Goal: Task Accomplishment & Management: Use online tool/utility

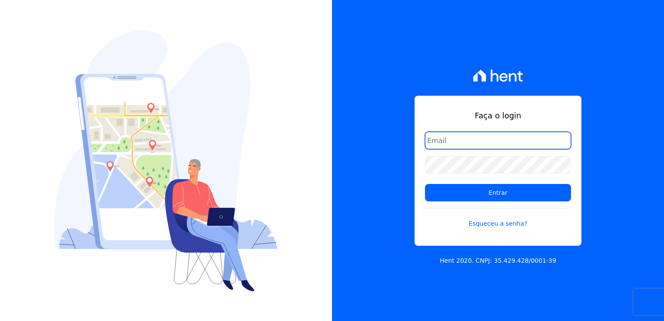
click at [438, 137] on input "email" at bounding box center [498, 140] width 146 height 17
type input "thayna@graalengenharia.com.br"
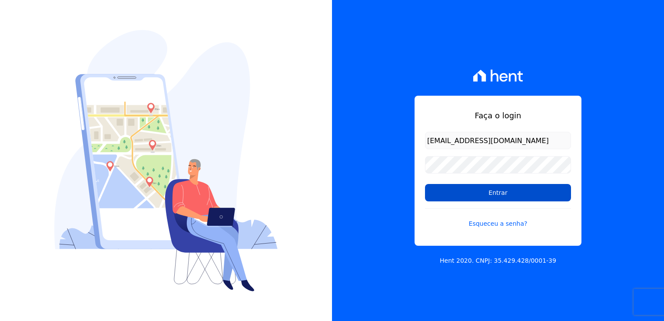
click at [524, 197] on input "Entrar" at bounding box center [498, 192] width 146 height 17
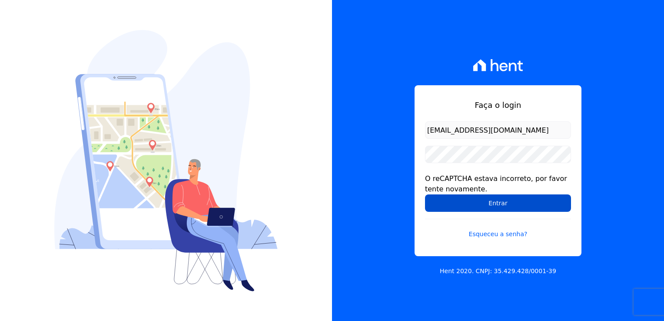
click at [509, 206] on input "Entrar" at bounding box center [498, 202] width 146 height 17
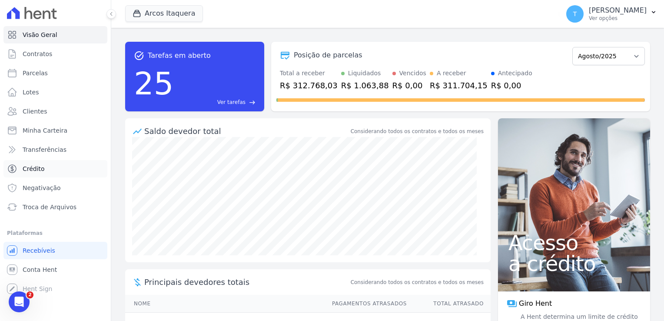
click at [49, 169] on link "Crédito" at bounding box center [55, 168] width 104 height 17
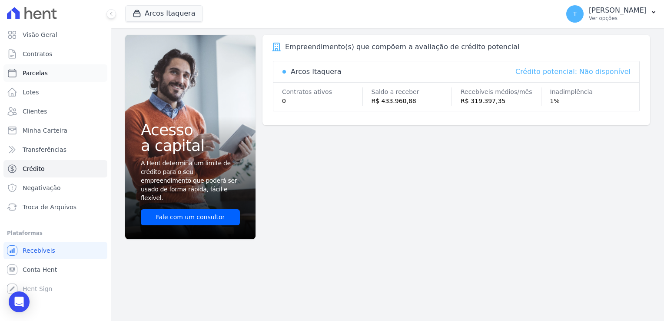
click at [50, 71] on link "Parcelas" at bounding box center [55, 72] width 104 height 17
select select
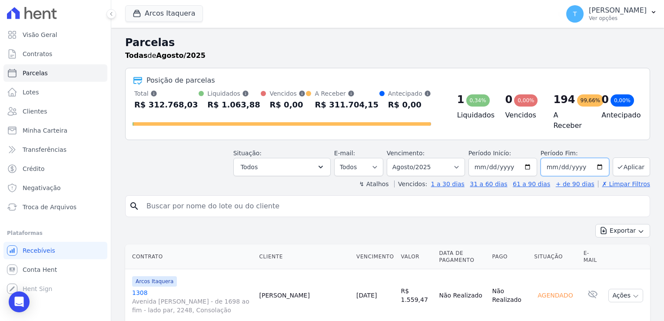
click at [591, 162] on input "[DATE]" at bounding box center [575, 167] width 69 height 18
type input "[DATE]"
click at [226, 205] on input "search" at bounding box center [393, 205] width 505 height 17
paste input "[PERSON_NAME]"
type input "[PERSON_NAME]"
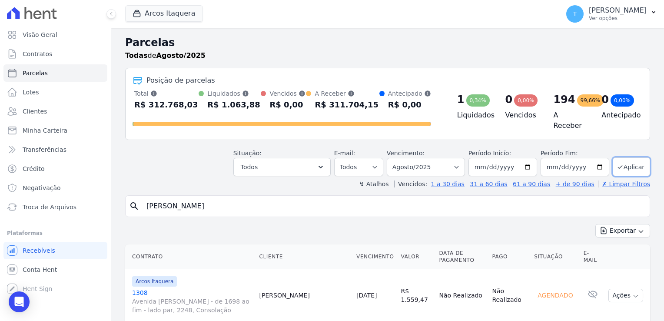
select select
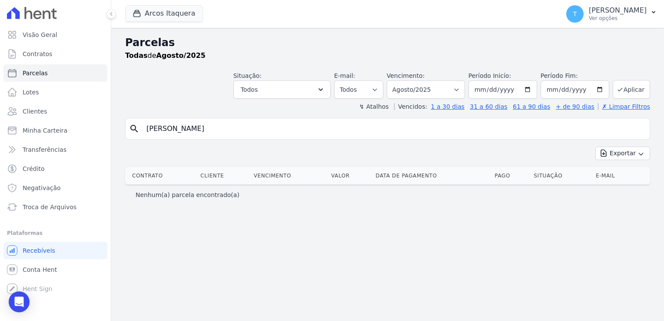
click at [207, 128] on input "[PERSON_NAME]" at bounding box center [393, 128] width 505 height 17
select select
click at [598, 89] on input "2025-08-31" at bounding box center [575, 89] width 69 height 18
type input "[DATE]"
click at [627, 93] on button "Aplicar" at bounding box center [631, 89] width 37 height 19
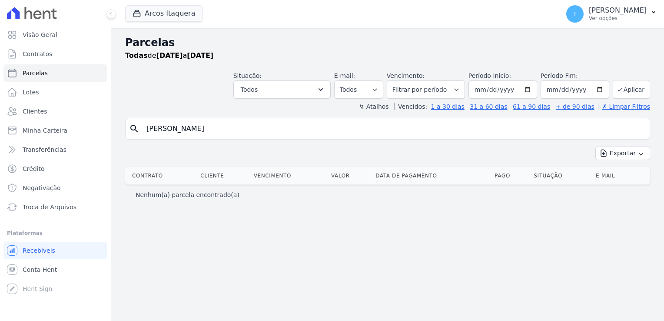
select select
click at [291, 129] on input "[PERSON_NAME]" at bounding box center [393, 128] width 505 height 17
select select
click at [290, 126] on input "[PERSON_NAME]" at bounding box center [393, 128] width 505 height 17
select select
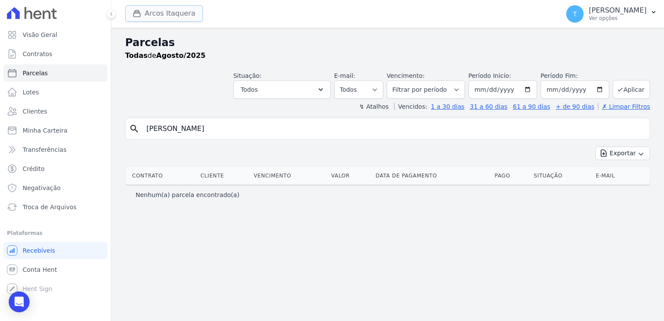
click at [147, 18] on button "Arcos Itaquera" at bounding box center [164, 13] width 78 height 17
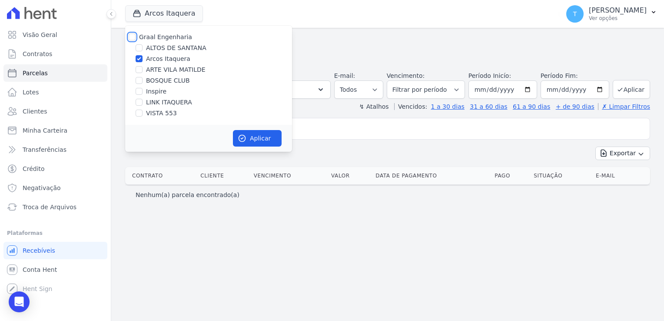
click at [134, 37] on input "Graal Engenharia" at bounding box center [132, 36] width 7 height 7
checkbox input "true"
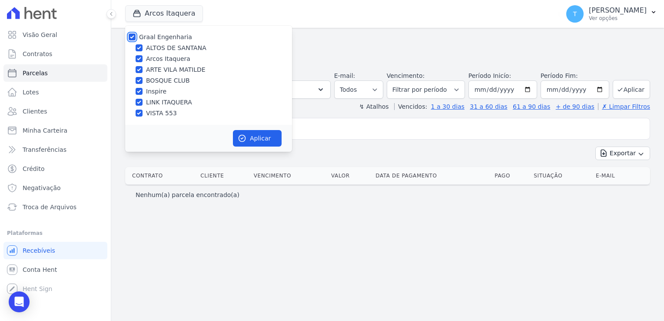
checkbox input "true"
click at [253, 139] on button "Aplicar" at bounding box center [257, 138] width 49 height 17
select select
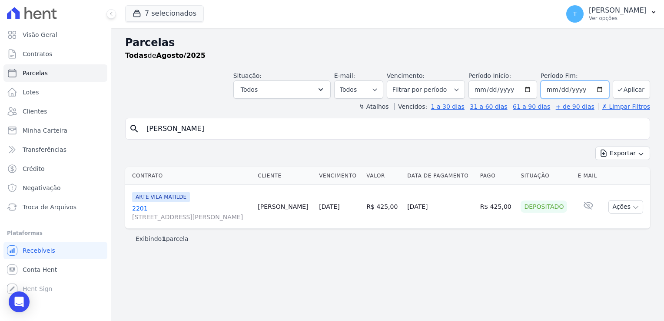
click at [584, 82] on input "2025-08-31" at bounding box center [575, 89] width 69 height 18
click at [600, 88] on input "2025-08-31" at bounding box center [575, 89] width 69 height 18
type input "[DATE]"
click at [263, 125] on input "[PERSON_NAME]" at bounding box center [393, 128] width 505 height 17
select select
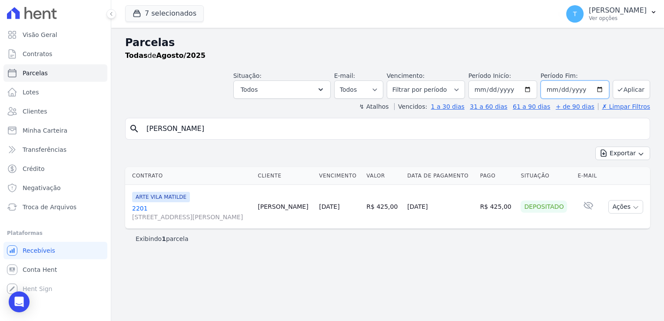
click at [606, 87] on input "2025-08-31" at bounding box center [575, 89] width 69 height 18
click at [604, 88] on input "2025-08-31" at bounding box center [575, 89] width 69 height 18
type input "[DATE]"
click at [627, 93] on button "Aplicar" at bounding box center [631, 89] width 37 height 19
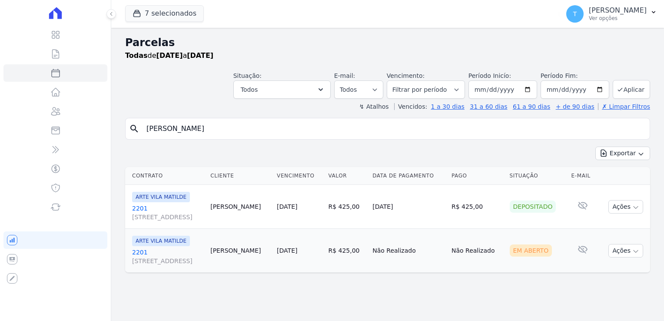
select select
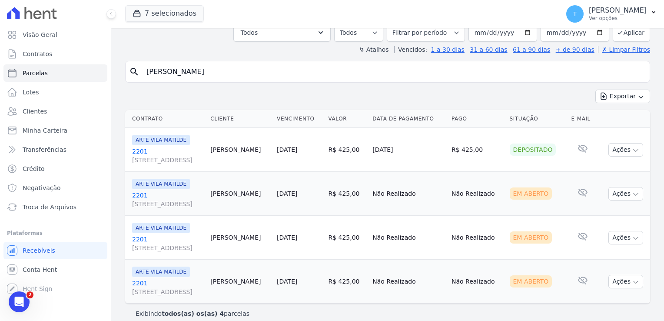
scroll to position [65, 0]
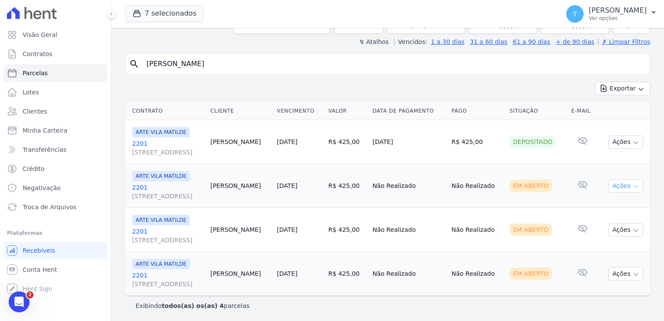
click at [633, 184] on icon "button" at bounding box center [636, 186] width 7 height 7
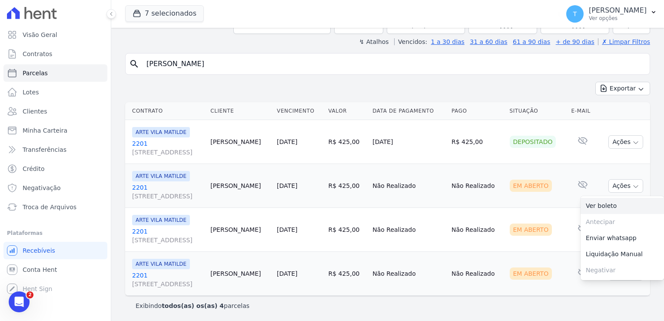
click at [594, 207] on link "Ver boleto" at bounding box center [622, 206] width 83 height 16
click at [541, 220] on td "Em Aberto" at bounding box center [538, 230] width 62 height 44
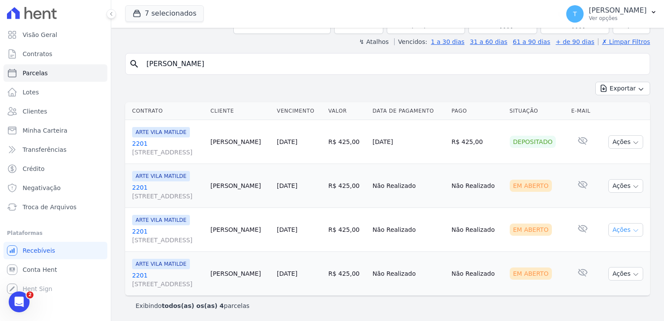
click at [633, 229] on icon "button" at bounding box center [636, 230] width 7 height 7
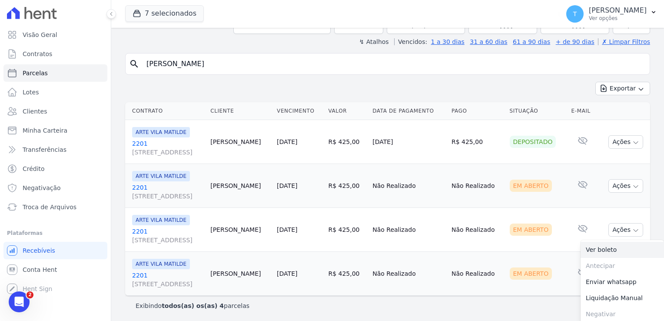
click at [610, 250] on link "Ver boleto" at bounding box center [622, 250] width 83 height 16
click at [497, 257] on td "Não Realizado" at bounding box center [477, 274] width 58 height 44
click at [626, 274] on button "Ações" at bounding box center [626, 273] width 35 height 13
click at [609, 290] on link "Ver boleto" at bounding box center [622, 294] width 83 height 16
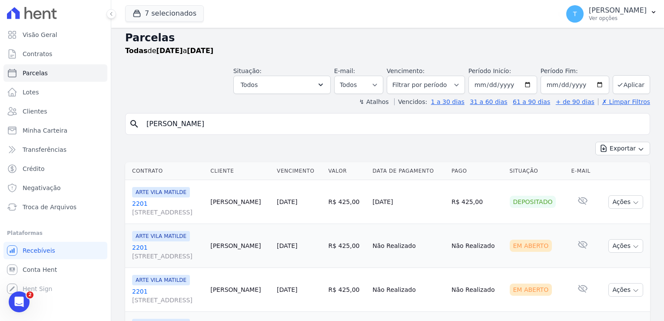
scroll to position [0, 0]
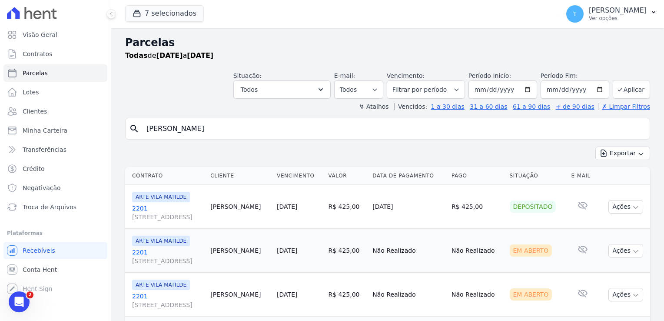
drag, startPoint x: 207, startPoint y: 130, endPoint x: 118, endPoint y: 147, distance: 90.5
click at [118, 147] on div "Parcelas Todas de 01/08/2025 a 30/12/2025 Situação: Agendado Em Aberto Pago Pro…" at bounding box center [387, 207] width 553 height 359
paste input "Douglas Rafael da Silva Carvalho"
type input "Douglas Rafael da Silva Carvalho"
click at [596, 147] on button "Exportar" at bounding box center [623, 153] width 55 height 13
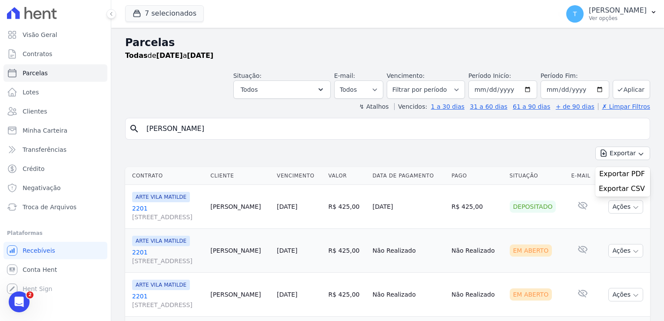
click at [357, 130] on input "Douglas Rafael da Silva Carvalho" at bounding box center [393, 128] width 505 height 17
click at [358, 131] on input "Douglas Rafael da Silva Carvalho" at bounding box center [393, 128] width 505 height 17
click at [597, 88] on input "2025-12-30" at bounding box center [575, 89] width 69 height 18
type input "2025-08-30"
click at [526, 88] on input "[DATE]" at bounding box center [503, 89] width 69 height 18
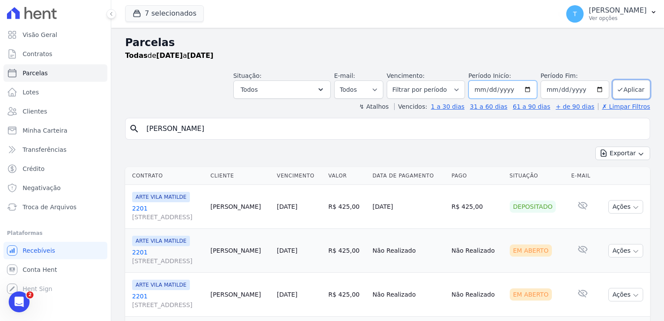
type input "2025-07-01"
click at [617, 88] on icon "submit" at bounding box center [620, 89] width 7 height 7
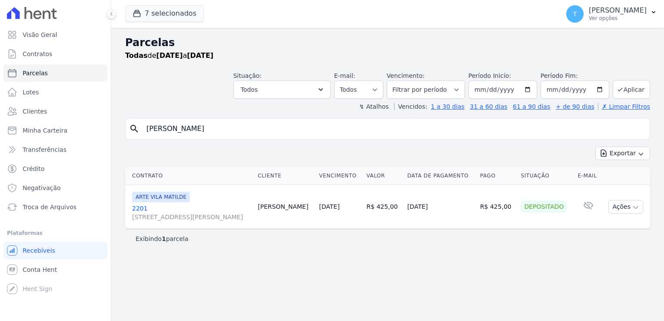
select select
click at [243, 127] on input "Debora Lopes" at bounding box center [393, 128] width 505 height 17
drag, startPoint x: 211, startPoint y: 130, endPoint x: 134, endPoint y: 136, distance: 77.1
click at [134, 136] on div "search Debora Lopes" at bounding box center [387, 129] width 525 height 22
paste input "ouglas Rafael da Silva Carvalho"
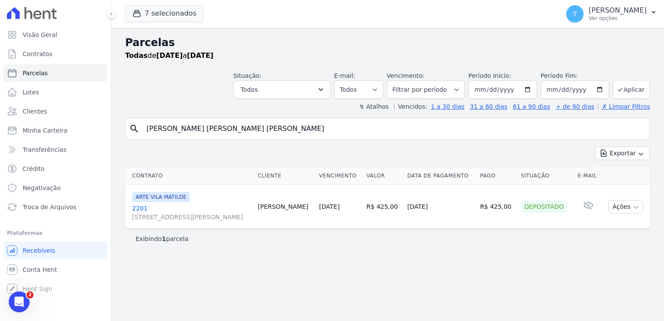
type input "Douglas Rafael da Silva Carvalho"
select select
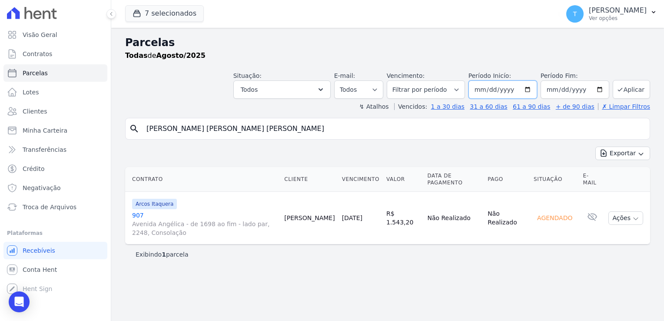
click at [535, 88] on input "2025-08-01" at bounding box center [503, 89] width 69 height 18
type input "2025-07-01"
click at [626, 93] on button "Aplicar" at bounding box center [631, 89] width 37 height 19
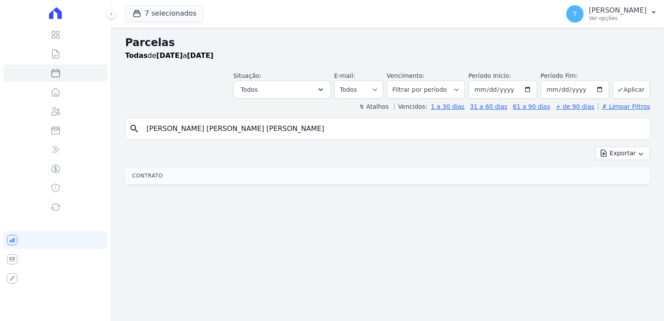
select select
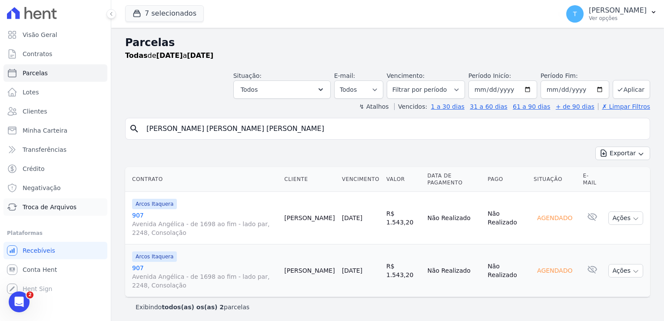
click at [57, 207] on span "Troca de Arquivos" at bounding box center [50, 207] width 54 height 9
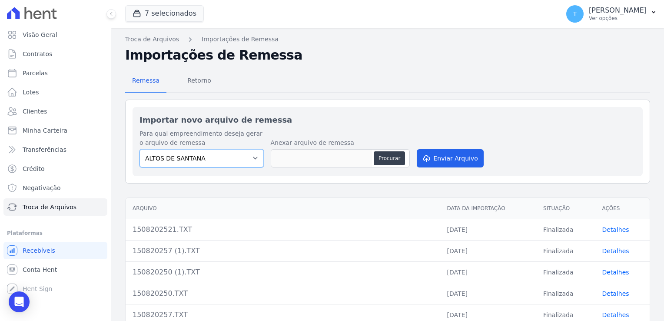
click at [254, 155] on select "ALTOS DE [PERSON_NAME] Itaquera ARTE VILA [PERSON_NAME] CLUB Inspire LINK [GEOG…" at bounding box center [202, 158] width 124 height 18
select select "f2036c47-f869-4cf7-aa49-d68e524f2024"
click at [140, 149] on select "ALTOS DE [PERSON_NAME] Itaquera ARTE VILA [PERSON_NAME] CLUB Inspire LINK [GEOG…" at bounding box center [202, 158] width 124 height 18
click at [384, 157] on button "Procurar" at bounding box center [389, 158] width 31 height 14
type input "180820250.TXT"
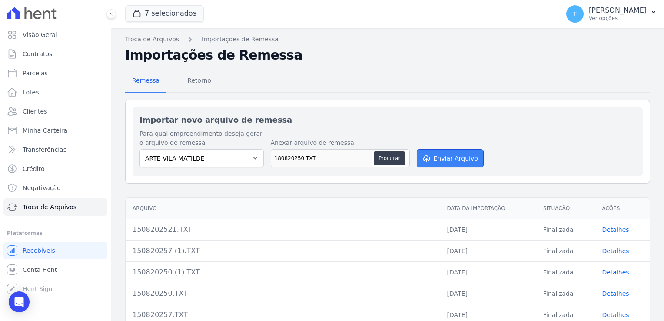
click at [463, 159] on button "Enviar Arquivo" at bounding box center [450, 158] width 67 height 18
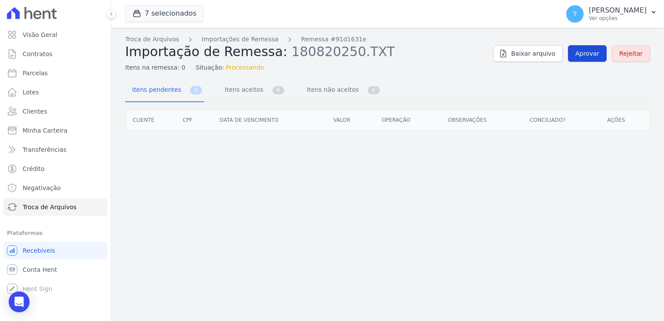
click at [591, 57] on span "Aprovar" at bounding box center [588, 53] width 24 height 9
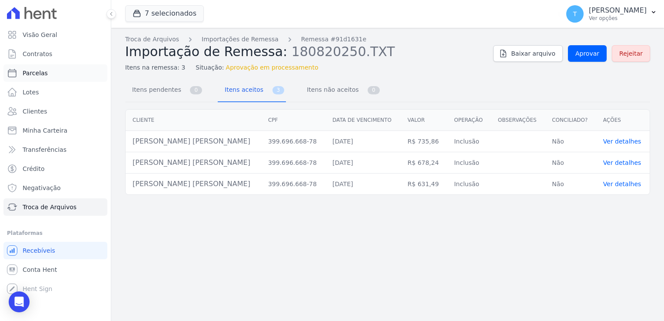
click at [44, 76] on span "Parcelas" at bounding box center [35, 73] width 25 height 9
select select
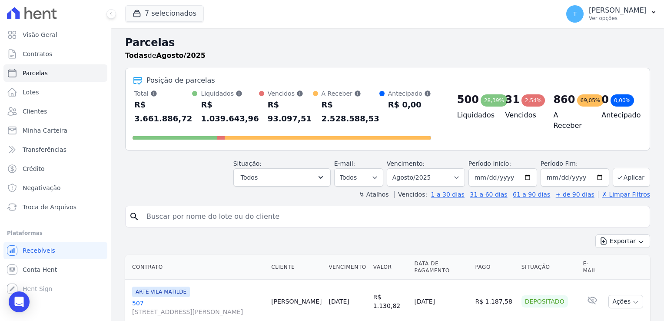
click at [181, 208] on input "search" at bounding box center [393, 216] width 505 height 17
paste input "Jacqueline Nunes Asmir"
type input "Jacqueline Nunes Asmir"
click at [596, 234] on button "Exportar" at bounding box center [623, 240] width 55 height 13
click at [441, 208] on input "Jacqueline Nunes Asmir" at bounding box center [393, 216] width 505 height 17
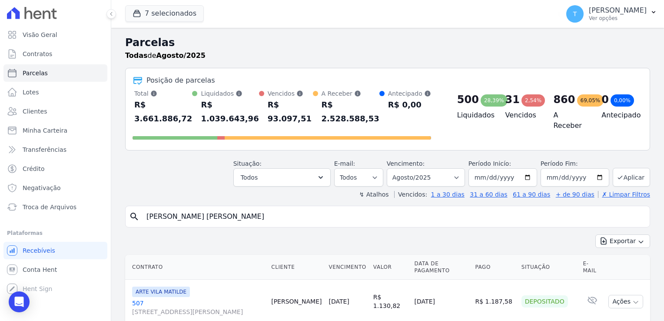
select select
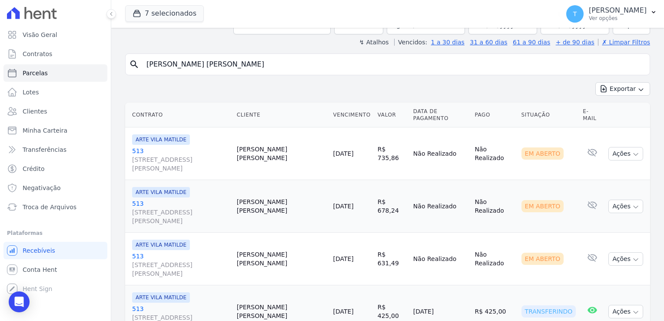
scroll to position [65, 0]
click at [633, 150] on icon "button" at bounding box center [636, 153] width 7 height 7
click at [602, 165] on link "Ver boleto" at bounding box center [622, 173] width 83 height 16
click at [538, 180] on td "Em Aberto" at bounding box center [549, 206] width 62 height 53
click at [633, 203] on icon "button" at bounding box center [636, 206] width 7 height 7
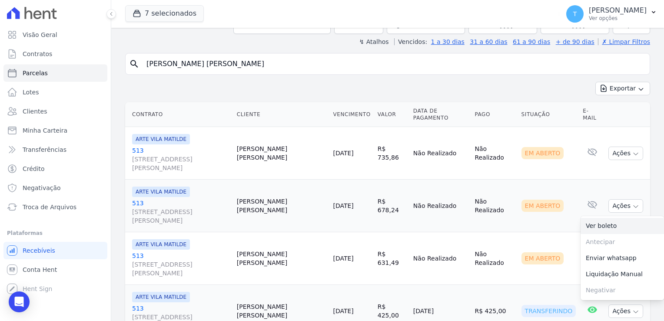
click at [604, 218] on link "Ver boleto" at bounding box center [622, 226] width 83 height 16
click at [496, 232] on td "Não Realizado" at bounding box center [494, 258] width 47 height 53
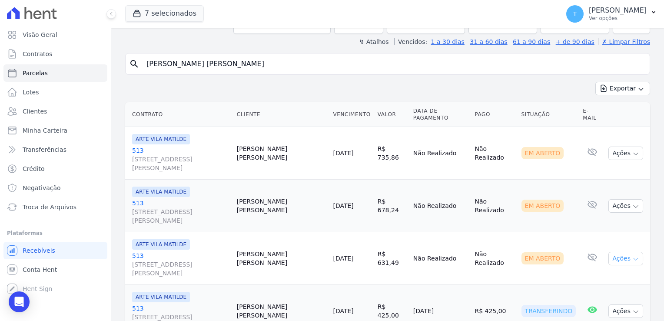
click at [633, 256] on icon "button" at bounding box center [636, 259] width 7 height 7
click at [610, 270] on link "Ver boleto" at bounding box center [622, 278] width 83 height 16
click at [56, 210] on span "Troca de Arquivos" at bounding box center [50, 207] width 54 height 9
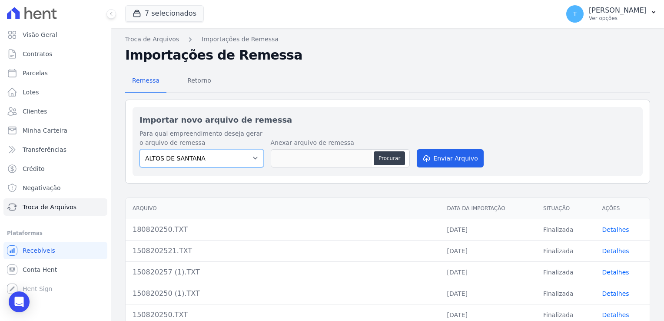
click at [238, 159] on select "ALTOS DE SANTANA Arcos Itaquera ARTE VILA MATILDE BOSQUE CLUB Inspire LINK ITAQ…" at bounding box center [202, 158] width 124 height 18
select select "d58a895b-122e-4f60-b248-6168def9ff2e"
click at [140, 149] on select "ALTOS DE SANTANA Arcos Itaquera ARTE VILA MATILDE BOSQUE CLUB Inspire LINK ITAQ…" at bounding box center [202, 158] width 124 height 18
click at [382, 159] on button "Procurar" at bounding box center [389, 158] width 31 height 14
type input "1808202521.TXT"
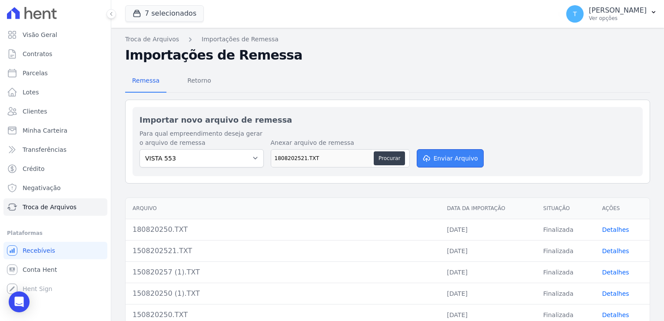
click at [440, 161] on button "Enviar Arquivo" at bounding box center [450, 158] width 67 height 18
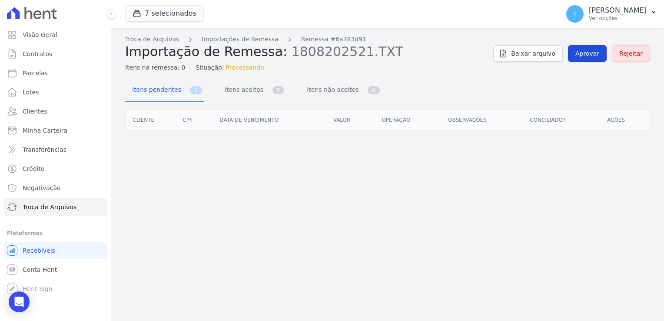
click at [582, 55] on span "Aprovar" at bounding box center [588, 53] width 24 height 9
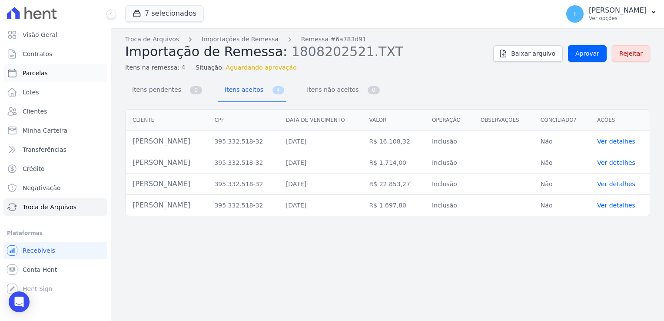
click at [49, 73] on link "Parcelas" at bounding box center [55, 72] width 104 height 17
select select
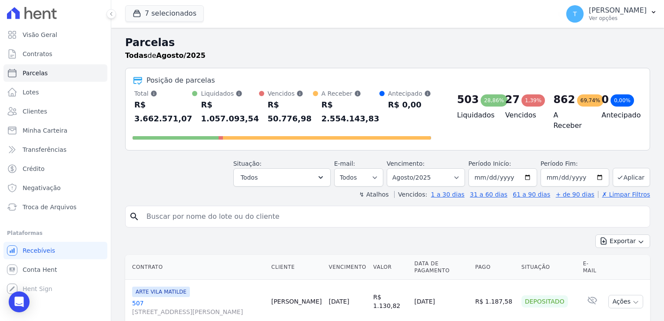
click at [181, 208] on input "search" at bounding box center [393, 216] width 505 height 17
paste input "Jose Eduardo Beringuel"
type input "Jose Eduardo Beringuel"
click at [239, 208] on input "Jose Eduardo Beringuel" at bounding box center [393, 216] width 505 height 17
select select
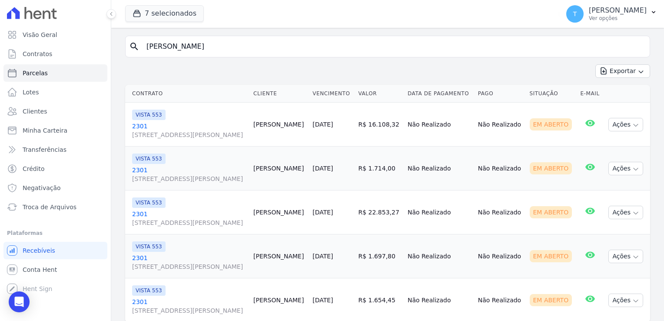
scroll to position [87, 0]
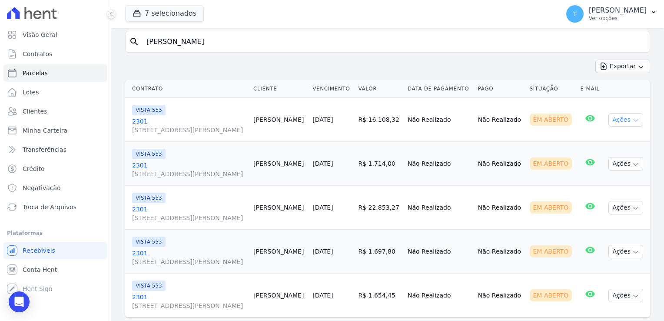
click at [634, 120] on icon "button" at bounding box center [636, 121] width 4 height 2
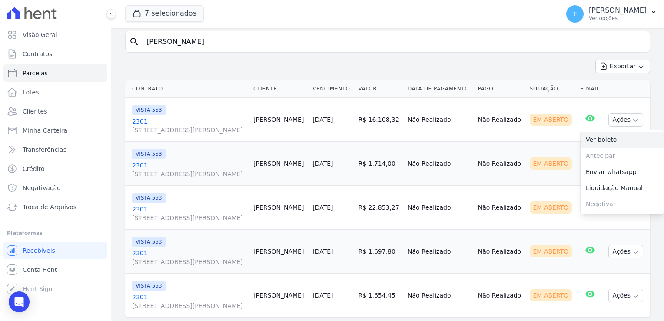
click at [614, 142] on link "Ver boleto" at bounding box center [622, 140] width 83 height 16
click at [547, 151] on td "Em Aberto" at bounding box center [552, 164] width 51 height 44
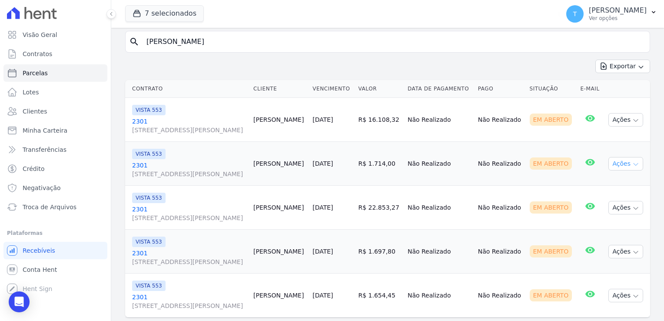
click at [633, 165] on icon "button" at bounding box center [636, 164] width 7 height 7
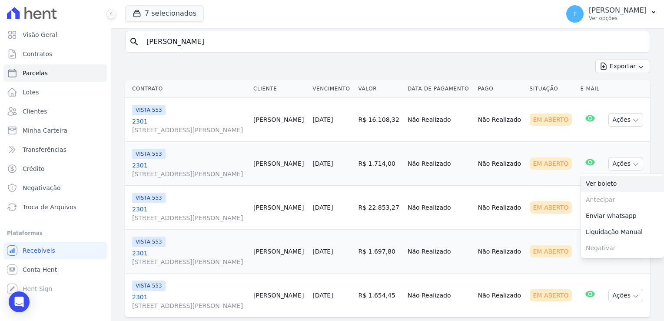
click at [615, 185] on link "Ver boleto" at bounding box center [622, 184] width 83 height 16
click at [460, 189] on td "Não Realizado" at bounding box center [439, 208] width 70 height 44
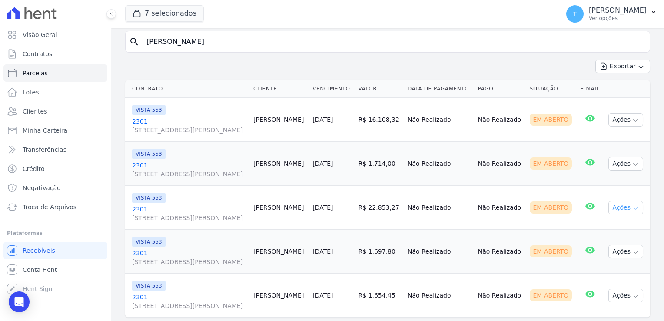
click at [633, 208] on icon "button" at bounding box center [636, 208] width 7 height 7
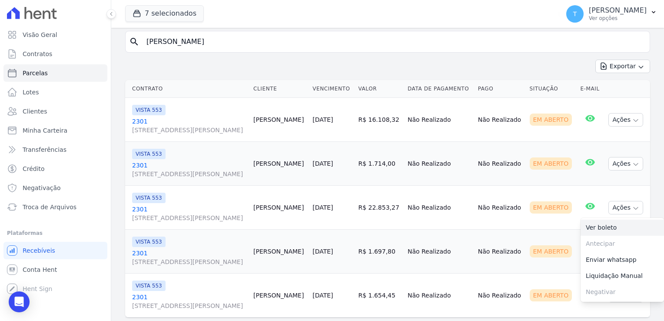
click at [611, 228] on link "Ver boleto" at bounding box center [622, 228] width 83 height 16
click at [514, 241] on td "Não Realizado" at bounding box center [501, 252] width 52 height 44
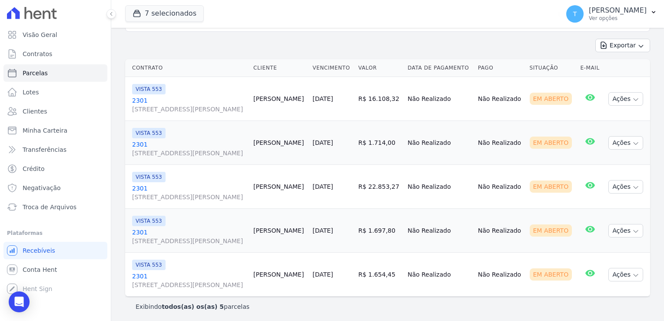
scroll to position [109, 0]
click at [633, 231] on icon "button" at bounding box center [636, 230] width 7 height 7
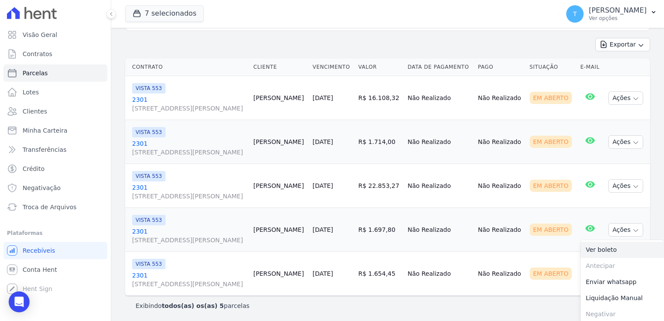
click at [604, 251] on link "Ver boleto" at bounding box center [622, 250] width 83 height 16
click at [50, 133] on span "Minha Carteira" at bounding box center [45, 130] width 45 height 9
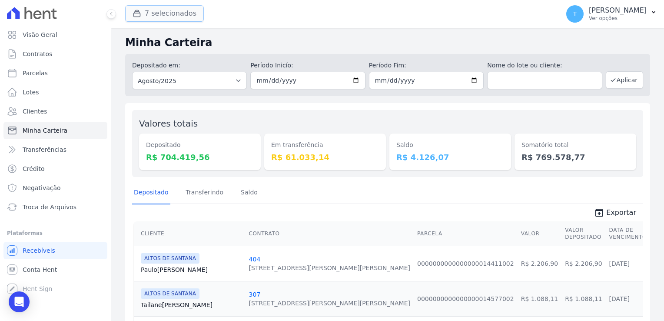
click at [170, 13] on button "7 selecionados" at bounding box center [164, 13] width 79 height 17
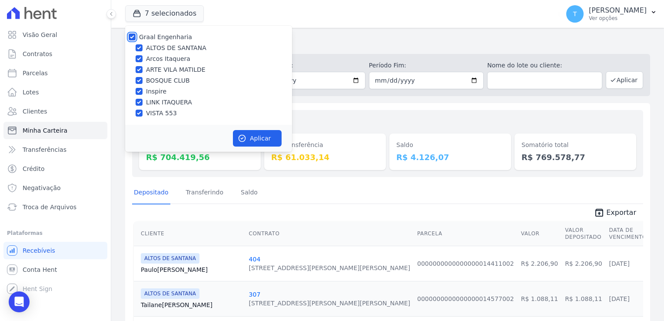
click at [132, 38] on input "Graal Engenharia" at bounding box center [132, 36] width 7 height 7
checkbox input "false"
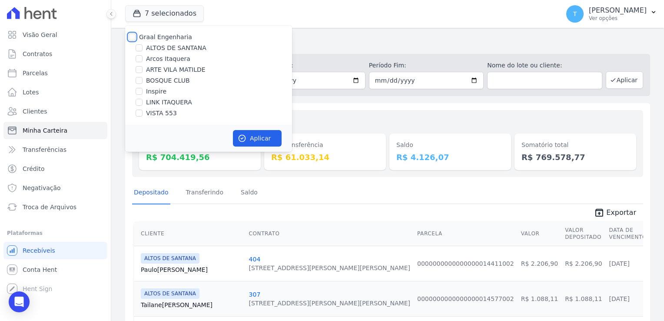
checkbox input "false"
click at [141, 70] on input "ARTE VILA MATILDE" at bounding box center [139, 69] width 7 height 7
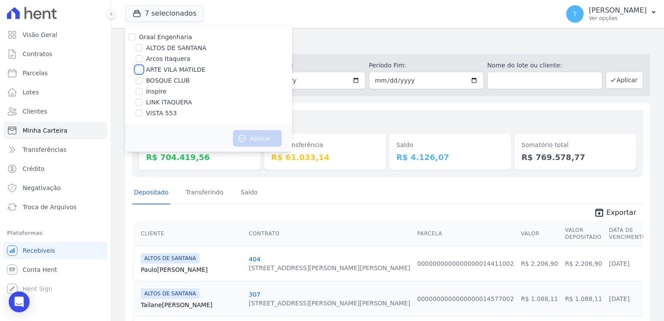
checkbox input "true"
click at [263, 140] on button "Aplicar" at bounding box center [257, 138] width 49 height 17
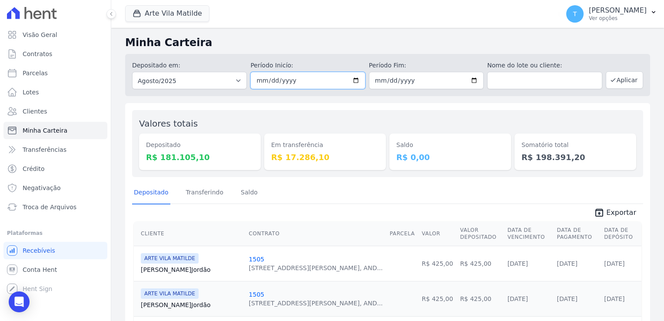
click at [358, 79] on input "[DATE]" at bounding box center [307, 80] width 115 height 17
click at [355, 80] on input "[DATE]" at bounding box center [307, 80] width 115 height 17
type input "2025-08-12"
click at [472, 81] on input "2025-08-31" at bounding box center [426, 80] width 115 height 17
type input "2025-08-12"
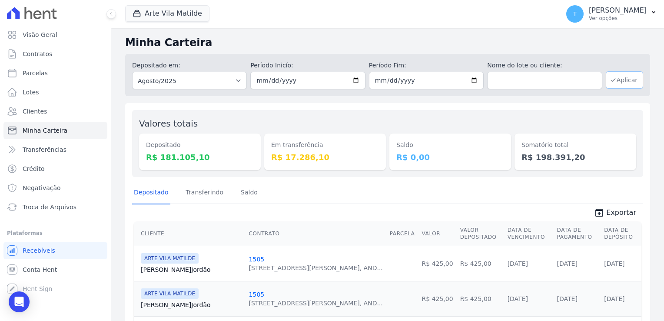
click at [625, 87] on button "Aplicar" at bounding box center [624, 79] width 37 height 17
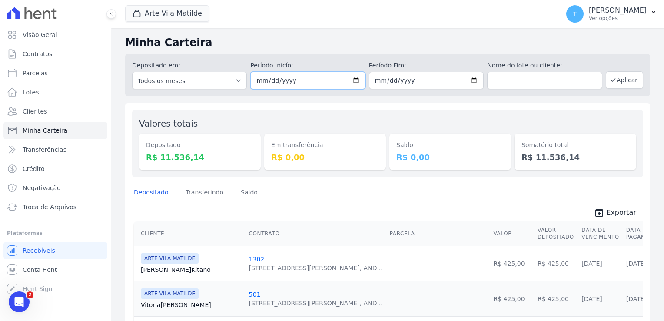
click at [353, 81] on input "[DATE]" at bounding box center [307, 80] width 115 height 17
type input "[DATE]"
click at [471, 78] on input "[DATE]" at bounding box center [426, 80] width 115 height 17
type input "[DATE]"
click at [620, 77] on button "Aplicar" at bounding box center [624, 79] width 37 height 17
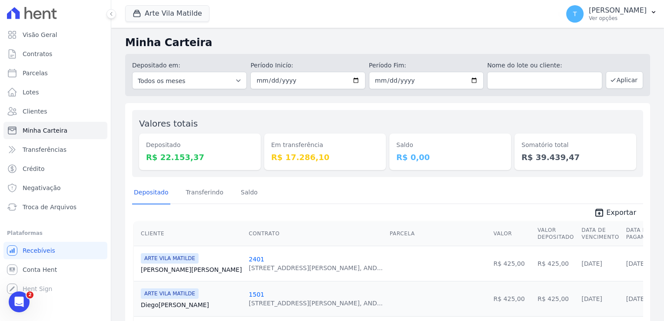
scroll to position [130, 0]
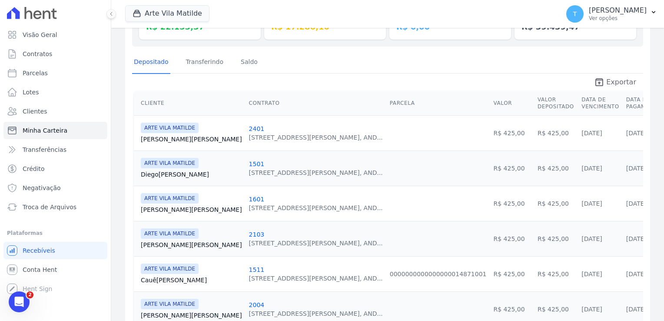
click at [607, 79] on span "Exportar" at bounding box center [622, 82] width 30 height 10
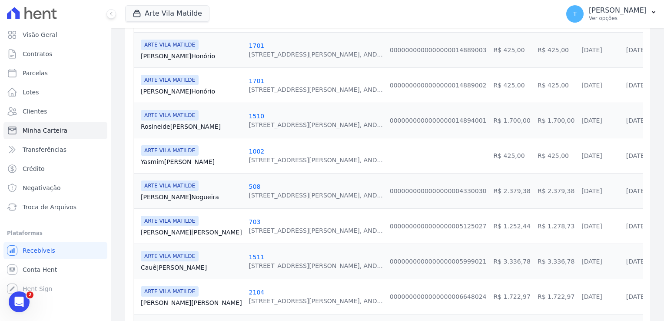
scroll to position [602, 0]
click at [249, 218] on link "703" at bounding box center [255, 220] width 12 height 7
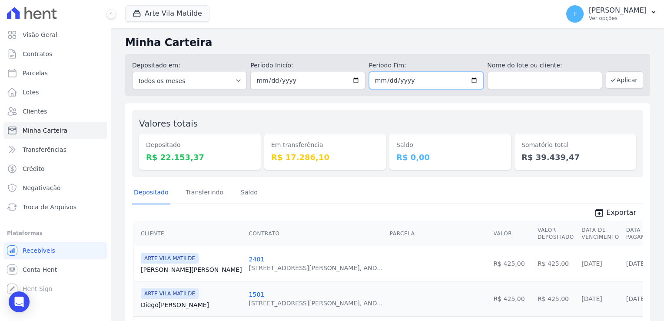
click at [469, 81] on input "[DATE]" at bounding box center [426, 80] width 115 height 17
type input "[DATE]"
click at [615, 83] on button "Aplicar" at bounding box center [624, 79] width 37 height 17
click at [355, 82] on input "[DATE]" at bounding box center [307, 80] width 115 height 17
type input "[DATE]"
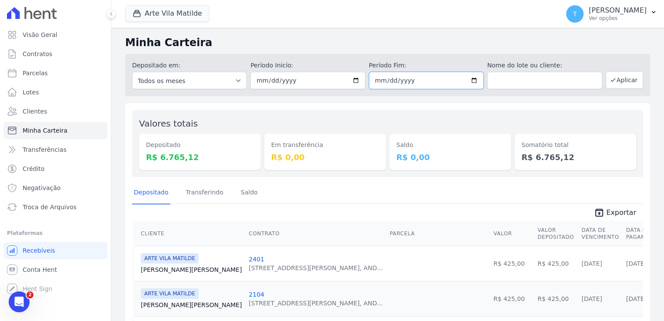
click at [469, 80] on input "[DATE]" at bounding box center [426, 80] width 115 height 17
type input "[DATE]"
click at [616, 83] on button "Aplicar" at bounding box center [624, 79] width 37 height 17
click at [355, 80] on input "[DATE]" at bounding box center [307, 80] width 115 height 17
type input "[DATE]"
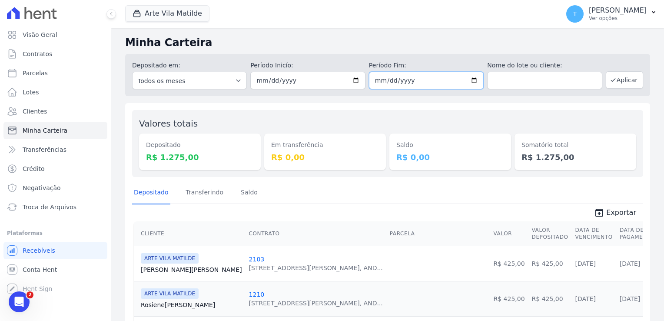
click at [472, 79] on input "[DATE]" at bounding box center [426, 80] width 115 height 17
type input "[DATE]"
click at [615, 83] on button "Aplicar" at bounding box center [624, 79] width 37 height 17
click at [353, 80] on input "2025-08-15" at bounding box center [307, 80] width 115 height 17
type input "2025-08-01"
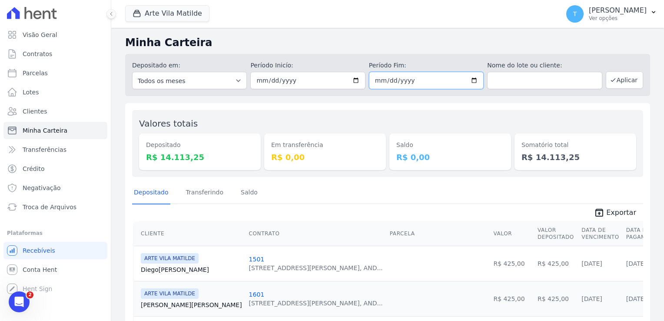
click at [469, 79] on input "2025-08-15" at bounding box center [426, 80] width 115 height 17
type input "[DATE]"
click at [622, 81] on button "Aplicar" at bounding box center [624, 79] width 37 height 17
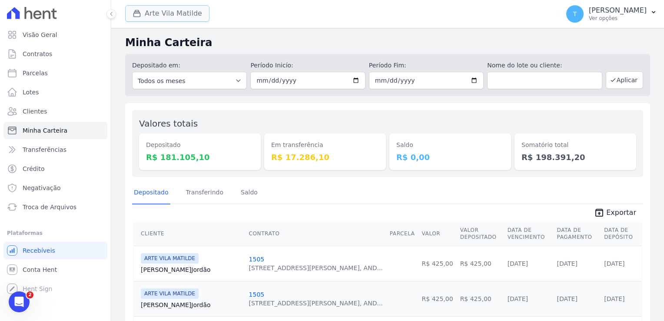
click at [176, 13] on button "Arte Vila Matilde" at bounding box center [167, 13] width 84 height 17
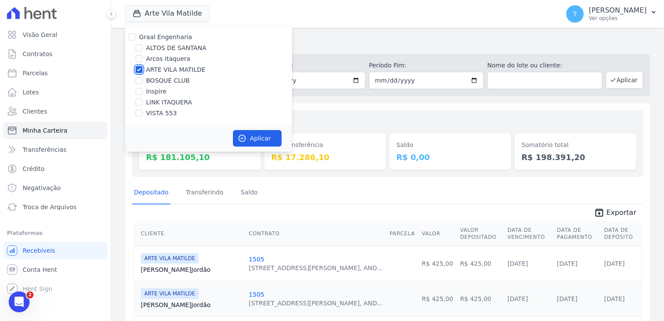
click at [140, 69] on input "ARTE VILA MATILDE" at bounding box center [139, 69] width 7 height 7
checkbox input "false"
click at [140, 46] on input "ALTOS DE SANTANA" at bounding box center [139, 47] width 7 height 7
checkbox input "true"
click at [252, 137] on button "Aplicar" at bounding box center [257, 138] width 49 height 17
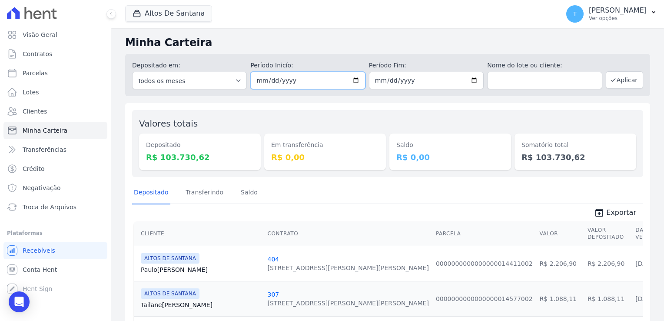
click at [353, 81] on input "[DATE]" at bounding box center [307, 80] width 115 height 17
click at [355, 82] on input "[DATE]" at bounding box center [307, 80] width 115 height 17
type input "[DATE]"
click at [468, 81] on input "2025-08-18" at bounding box center [426, 80] width 115 height 17
type input "[DATE]"
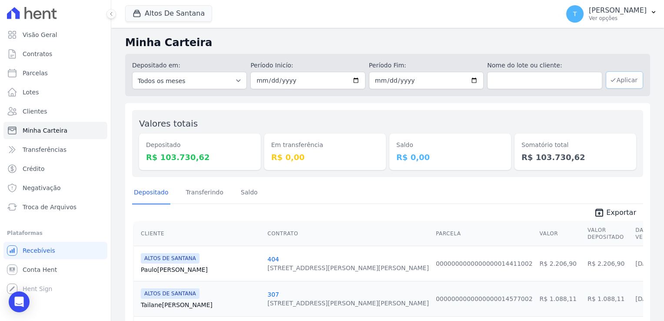
click at [621, 76] on button "Aplicar" at bounding box center [624, 79] width 37 height 17
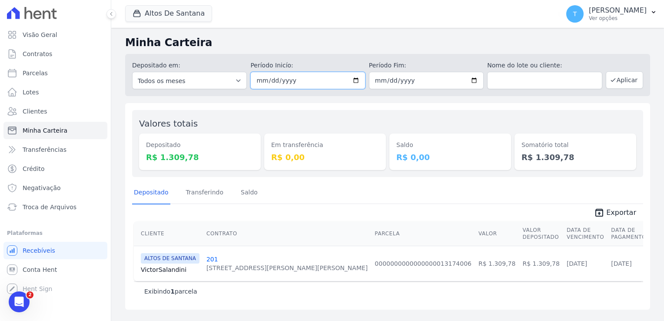
click at [353, 80] on input "[DATE]" at bounding box center [307, 80] width 115 height 17
click at [360, 81] on input "[DATE]" at bounding box center [307, 80] width 115 height 17
type input "[DATE]"
click at [478, 81] on input "[DATE]" at bounding box center [426, 80] width 115 height 17
type input "[DATE]"
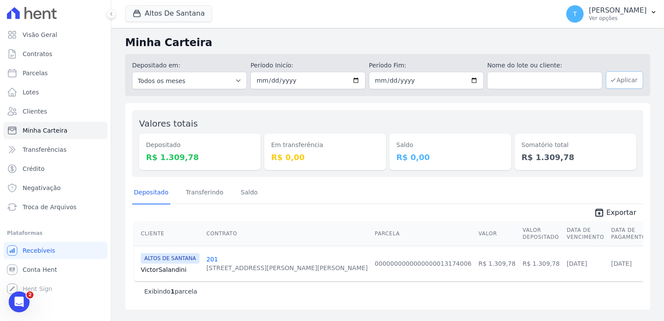
click at [617, 83] on icon "button" at bounding box center [613, 80] width 7 height 7
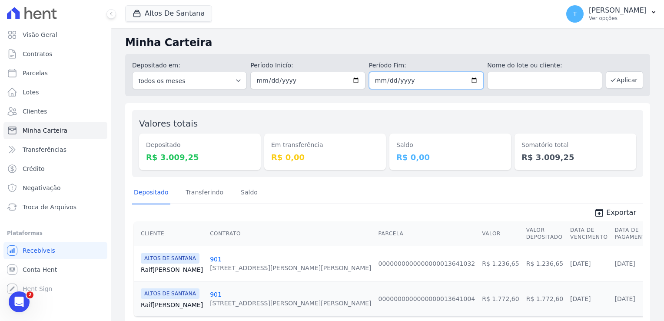
click at [472, 79] on input "[DATE]" at bounding box center [426, 80] width 115 height 17
type input "[DATE]"
click at [616, 81] on button "Aplicar" at bounding box center [624, 79] width 37 height 17
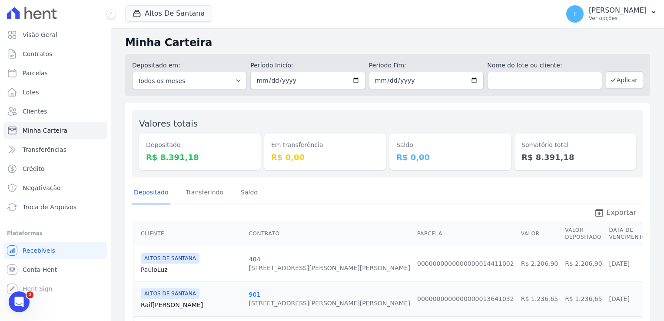
click at [616, 212] on span "Exportar" at bounding box center [622, 212] width 30 height 10
click at [402, 20] on div "Altos De Santana Graal Engenharia ALTOS DE SANTANA Arcos Itaquera ARTE VILA MAT…" at bounding box center [340, 14] width 431 height 29
click at [470, 81] on input "[DATE]" at bounding box center [426, 80] width 115 height 17
type input "2025-08-15"
click at [620, 77] on button "Aplicar" at bounding box center [624, 79] width 37 height 17
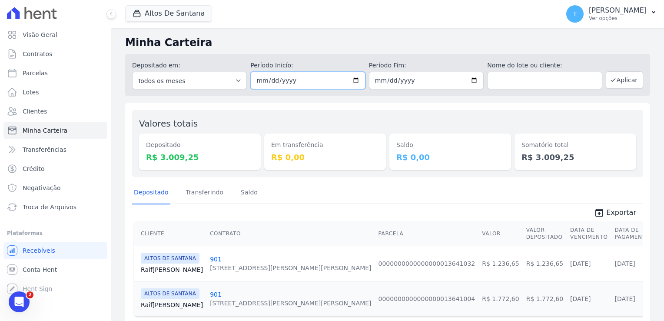
click at [355, 80] on input "2025-08-15" at bounding box center [307, 80] width 115 height 17
type input "[DATE]"
click at [472, 78] on input "2025-08-15" at bounding box center [426, 80] width 115 height 17
type input "[DATE]"
click at [619, 78] on button "Aplicar" at bounding box center [624, 79] width 37 height 17
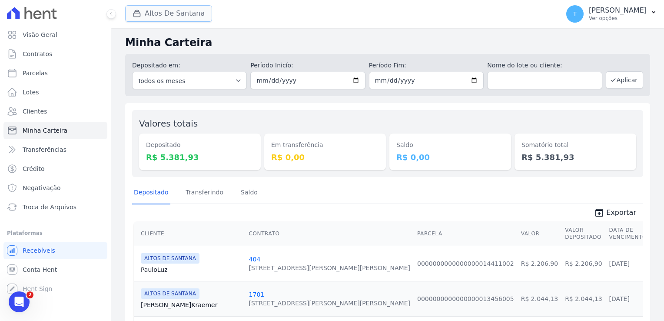
click at [179, 15] on button "Altos De Santana" at bounding box center [168, 13] width 87 height 17
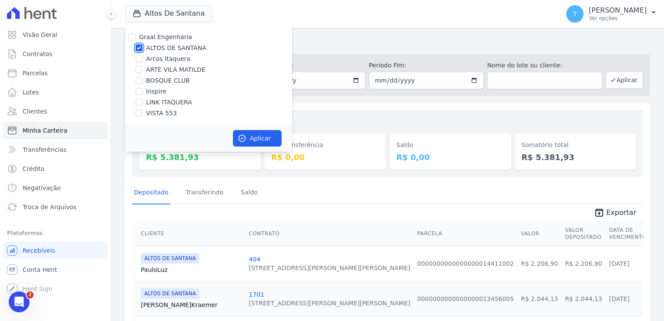
click at [139, 47] on input "ALTOS DE SANTANA" at bounding box center [139, 47] width 7 height 7
checkbox input "false"
click at [139, 78] on input "BOSQUE CLUB" at bounding box center [139, 80] width 7 height 7
checkbox input "true"
click at [262, 142] on button "Aplicar" at bounding box center [257, 138] width 49 height 17
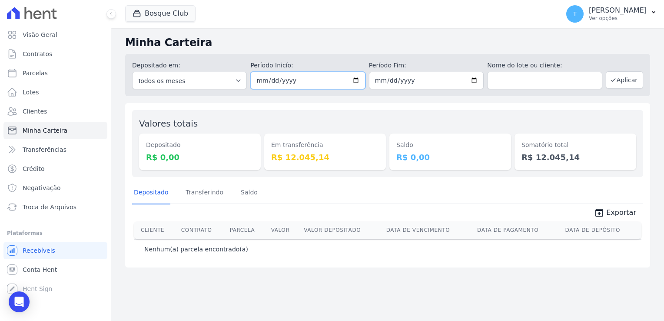
click at [360, 83] on input "[DATE]" at bounding box center [307, 80] width 115 height 17
type input "[DATE]"
click at [478, 81] on input "[DATE]" at bounding box center [426, 80] width 115 height 17
type input "[DATE]"
click at [627, 81] on button "Aplicar" at bounding box center [624, 79] width 37 height 17
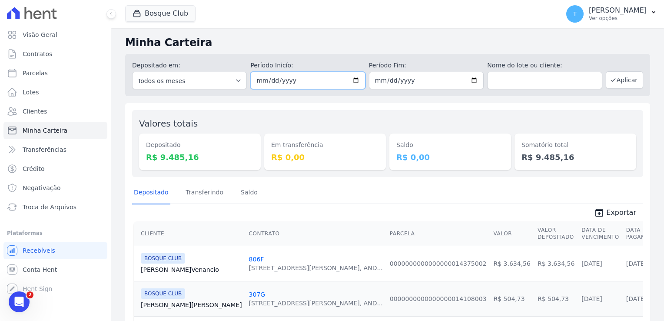
click at [353, 79] on input "2025-08-12" at bounding box center [307, 80] width 115 height 17
type input "2025-08-13"
click at [467, 83] on input "2025-08-12" at bounding box center [426, 80] width 115 height 17
type input "[DATE]"
click at [614, 81] on button "Aplicar" at bounding box center [624, 79] width 37 height 17
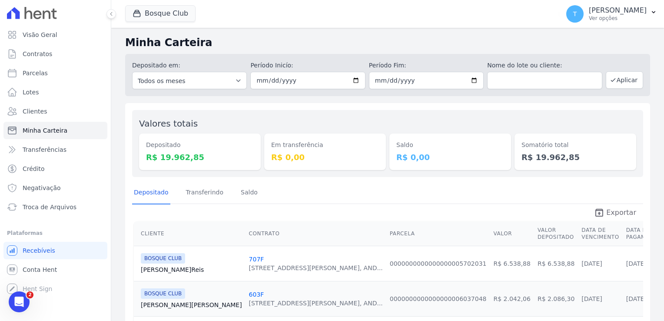
click at [601, 211] on icon "unarchive" at bounding box center [599, 212] width 10 height 10
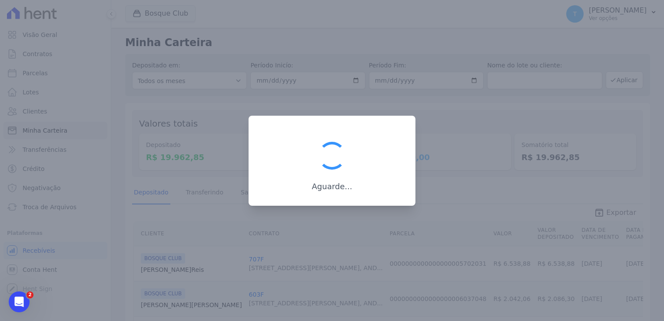
click at [601, 211] on div at bounding box center [332, 160] width 664 height 321
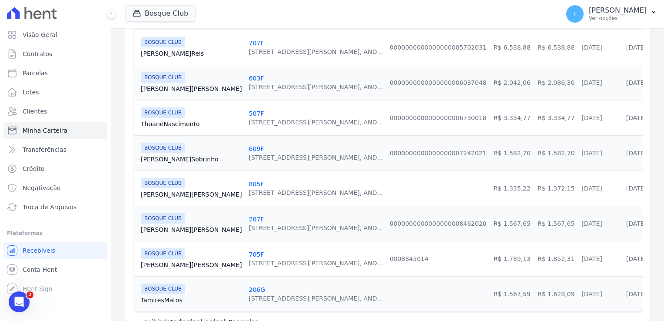
scroll to position [217, 0]
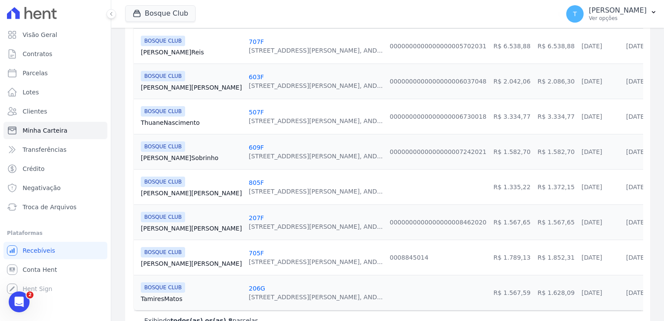
click at [249, 182] on link "805F" at bounding box center [256, 182] width 15 height 7
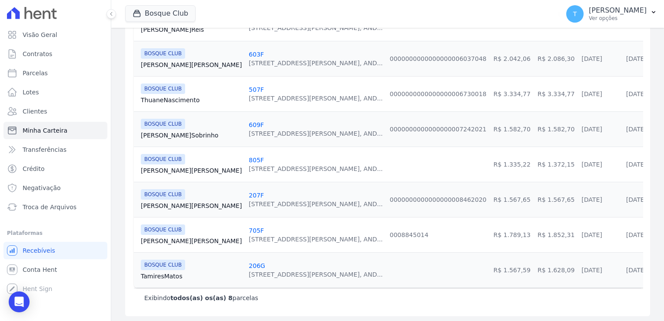
scroll to position [240, 0]
click at [249, 264] on link "206G" at bounding box center [257, 265] width 17 height 7
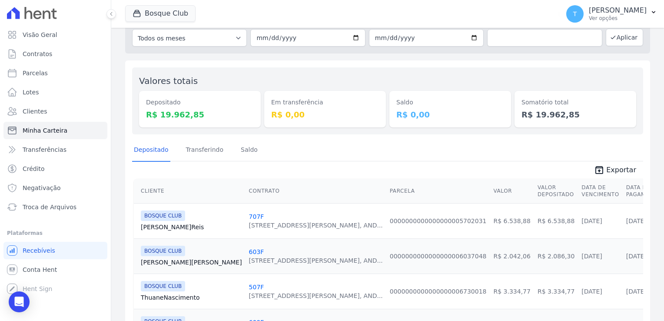
scroll to position [43, 0]
click at [249, 222] on div "[STREET_ADDRESS], AND..." at bounding box center [316, 224] width 134 height 9
click at [249, 217] on link "707F" at bounding box center [256, 215] width 15 height 7
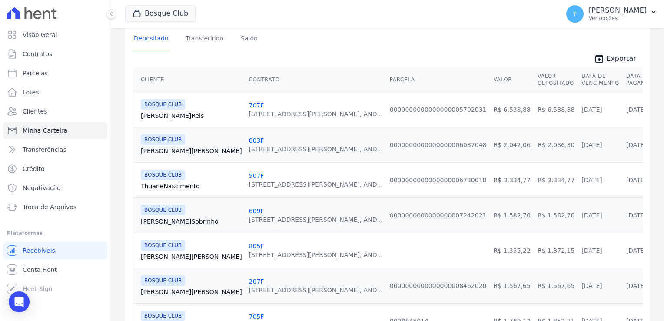
scroll to position [174, 0]
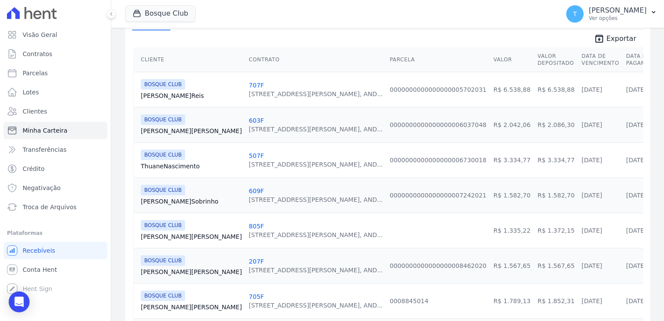
click at [151, 130] on link "Juliana Miranda" at bounding box center [191, 131] width 101 height 9
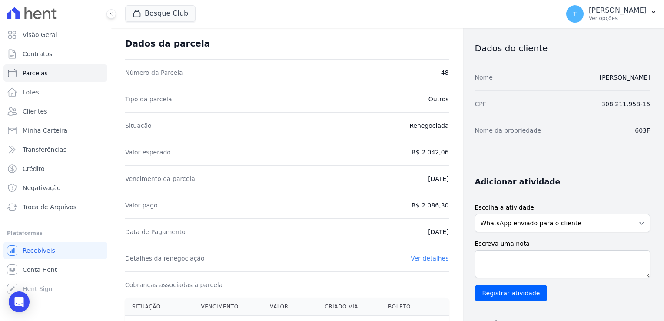
scroll to position [43, 0]
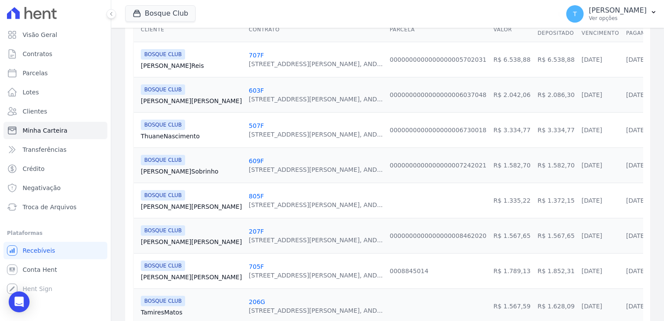
scroll to position [217, 0]
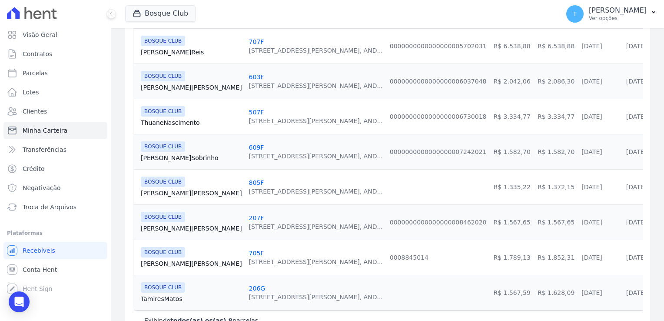
click at [249, 218] on link "207F" at bounding box center [256, 217] width 15 height 7
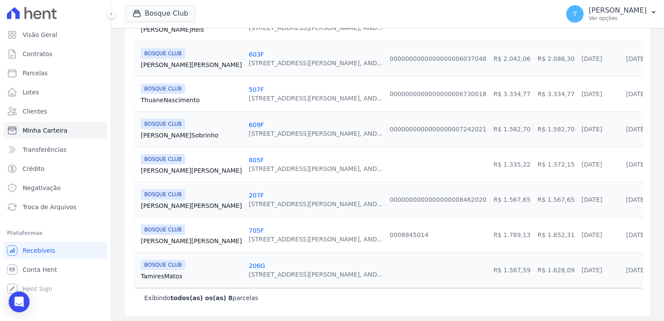
scroll to position [240, 0]
click at [249, 228] on link "705F" at bounding box center [256, 230] width 15 height 7
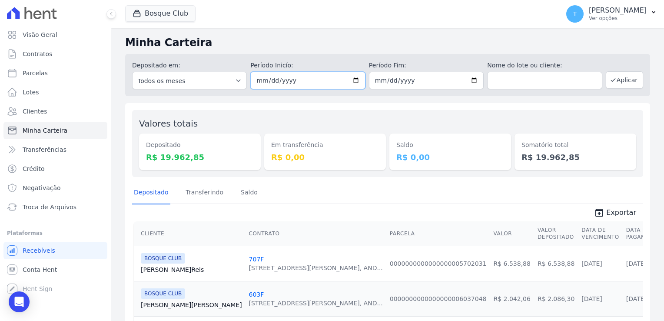
click at [352, 80] on input "2025-08-13" at bounding box center [307, 80] width 115 height 17
type input "2025-08-15"
click at [471, 80] on input "[DATE]" at bounding box center [426, 80] width 115 height 17
type input "2025-08-15"
click at [612, 83] on button "Aplicar" at bounding box center [624, 79] width 37 height 17
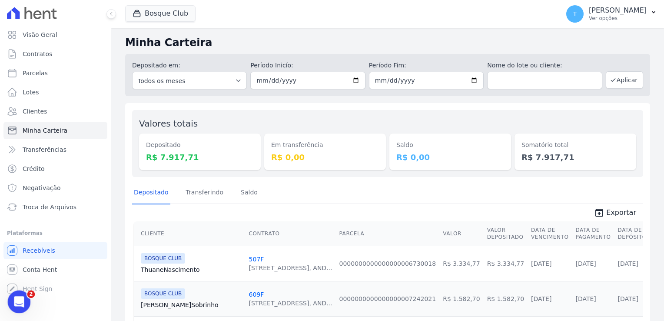
click at [14, 296] on icon "Abertura do Messenger da Intercom" at bounding box center [18, 300] width 14 height 14
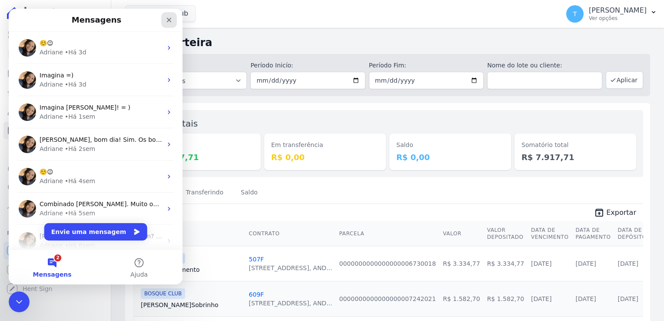
click at [165, 20] on div "Fechar" at bounding box center [169, 20] width 16 height 16
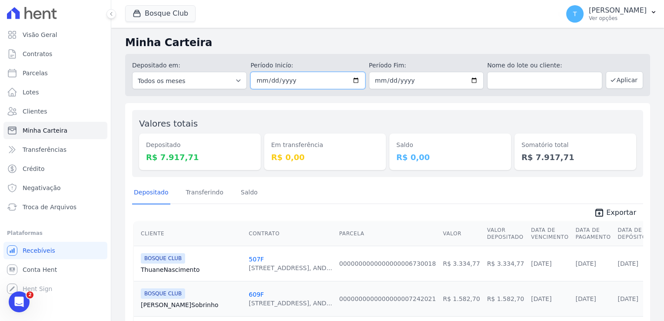
click at [357, 81] on input "[DATE]" at bounding box center [307, 80] width 115 height 17
type input "[DATE]"
click at [467, 81] on input "[DATE]" at bounding box center [426, 80] width 115 height 17
click at [471, 79] on input "[DATE]" at bounding box center [426, 80] width 115 height 17
type input "[DATE]"
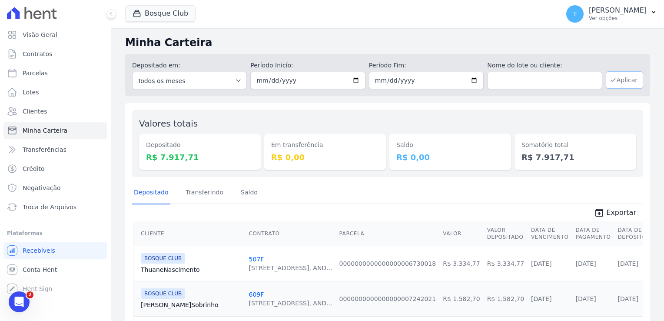
click at [617, 79] on button "Aplicar" at bounding box center [624, 79] width 37 height 17
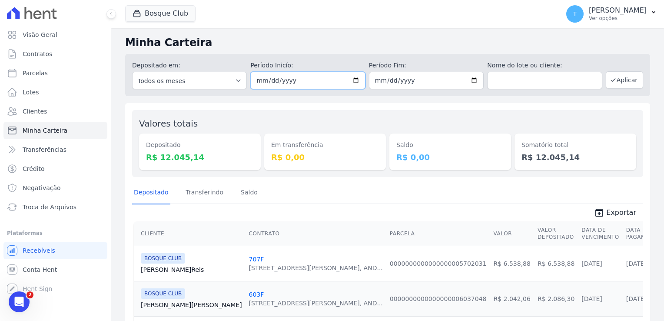
click at [353, 80] on input "[DATE]" at bounding box center [307, 80] width 115 height 17
type input "[DATE]"
click at [615, 83] on button "Aplicar" at bounding box center [624, 79] width 37 height 17
click at [353, 79] on input "[DATE]" at bounding box center [307, 80] width 115 height 17
type input "[DATE]"
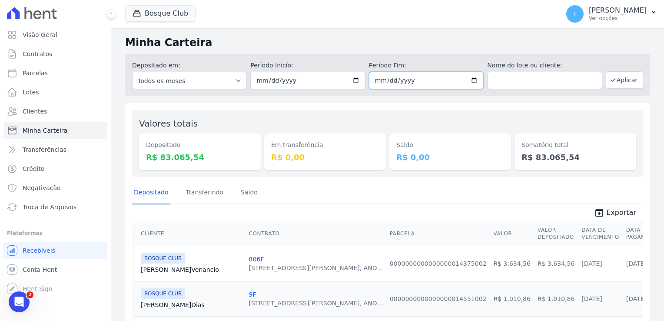
click at [474, 78] on input "[DATE]" at bounding box center [426, 80] width 115 height 17
type input "[DATE]"
click at [621, 79] on button "Aplicar" at bounding box center [624, 79] width 37 height 17
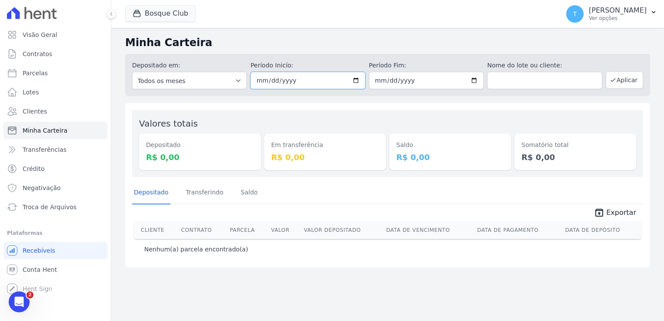
click at [357, 82] on input "[DATE]" at bounding box center [307, 80] width 115 height 17
type input "[DATE]"
click at [473, 80] on input "2025-08-14" at bounding box center [426, 80] width 115 height 17
type input "2025-08-13"
click at [627, 80] on button "Aplicar" at bounding box center [624, 79] width 37 height 17
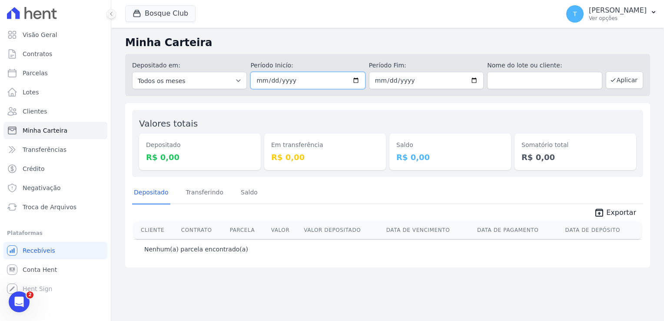
click at [356, 79] on input "2025-08-13" at bounding box center [307, 80] width 115 height 17
type input "2025-08-12"
click at [476, 82] on input "2025-08-13" at bounding box center [426, 80] width 115 height 17
type input "2025-08-12"
click at [625, 80] on button "Aplicar" at bounding box center [624, 79] width 37 height 17
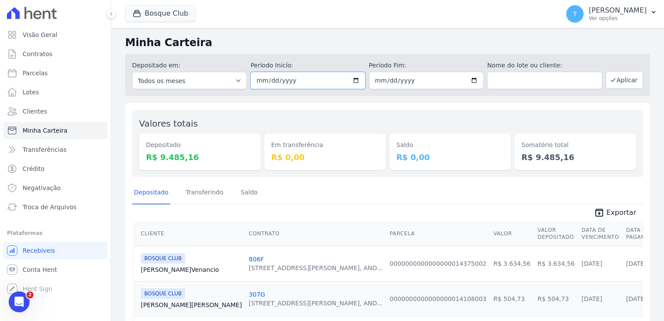
click at [353, 80] on input "[DATE]" at bounding box center [307, 80] width 115 height 17
type input "[DATE]"
click at [470, 79] on input "[DATE]" at bounding box center [426, 80] width 115 height 17
type input "2025-08-11"
click at [624, 81] on button "Aplicar" at bounding box center [624, 79] width 37 height 17
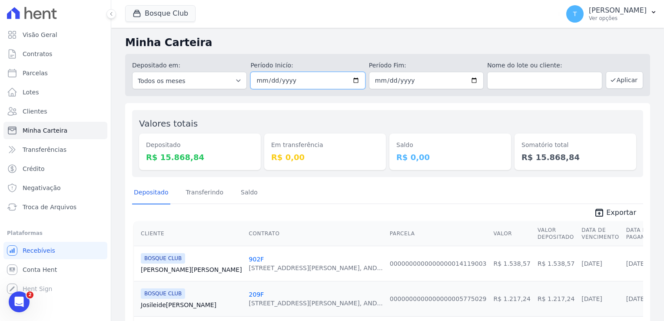
click at [352, 80] on input "[DATE]" at bounding box center [307, 80] width 115 height 17
type input "[DATE]"
click at [470, 80] on input "[DATE]" at bounding box center [426, 80] width 115 height 17
type input "[DATE]"
click at [621, 84] on button "Aplicar" at bounding box center [624, 79] width 37 height 17
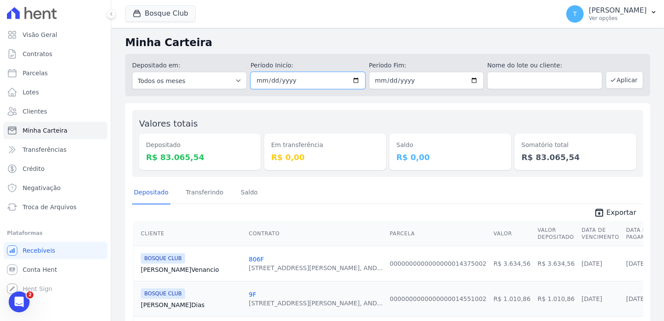
click at [353, 79] on input "[DATE]" at bounding box center [307, 80] width 115 height 17
type input "[DATE]"
click at [471, 80] on input "2025-08-18" at bounding box center [426, 80] width 115 height 17
type input "[DATE]"
click at [616, 79] on button "Aplicar" at bounding box center [624, 79] width 37 height 17
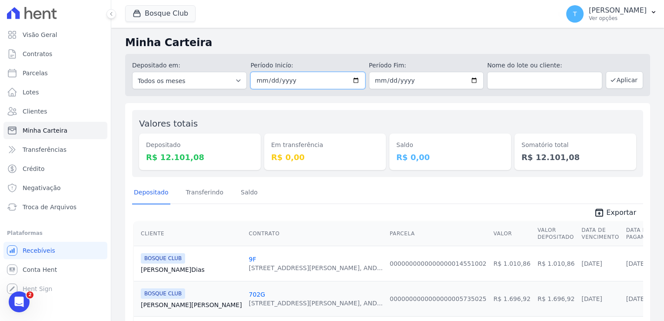
click at [357, 80] on input "[DATE]" at bounding box center [307, 80] width 115 height 17
type input "2025-08-07"
click at [472, 80] on input "[DATE]" at bounding box center [426, 80] width 115 height 17
type input "2025-08-07"
click at [620, 76] on button "Aplicar" at bounding box center [624, 79] width 37 height 17
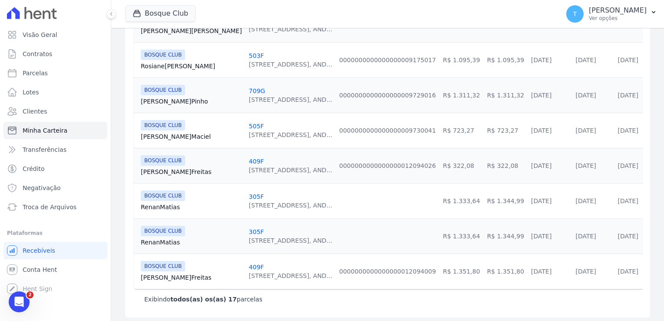
scroll to position [557, 0]
click at [249, 194] on link "305F" at bounding box center [256, 195] width 15 height 7
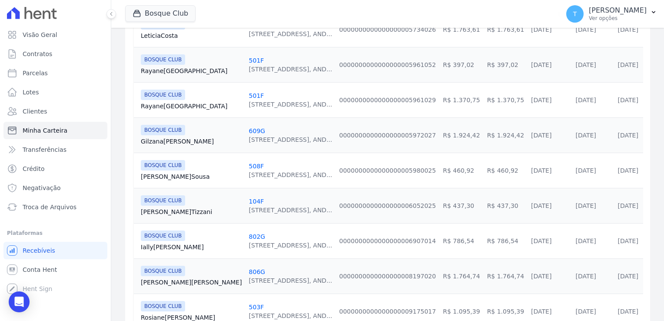
scroll to position [557, 0]
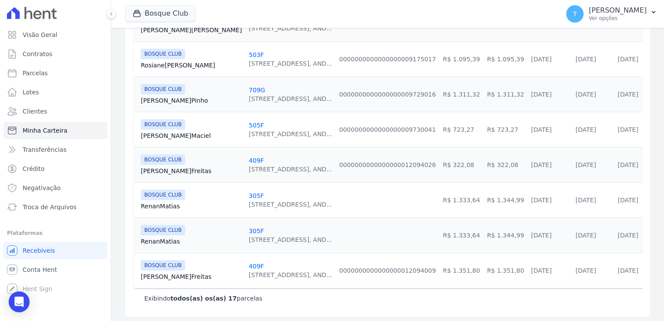
click at [249, 230] on link "305F" at bounding box center [256, 230] width 15 height 7
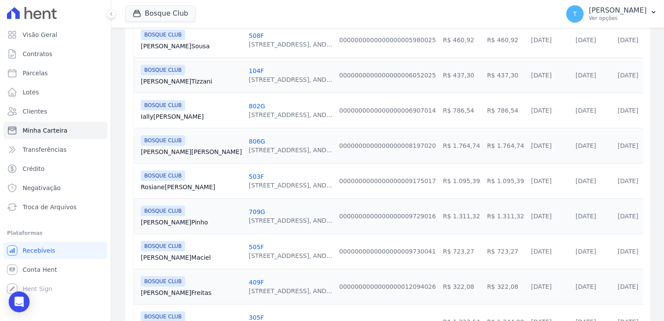
scroll to position [557, 0]
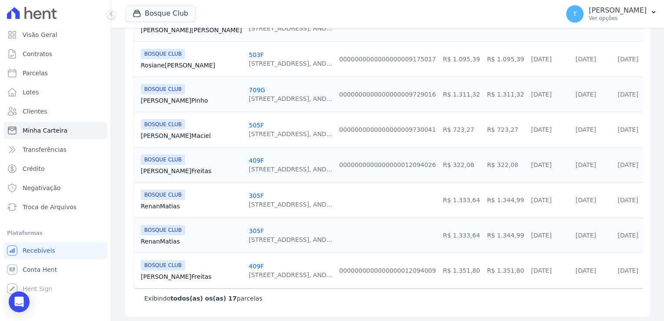
click at [249, 229] on link "305F" at bounding box center [256, 230] width 15 height 7
click at [167, 196] on span "BOSQUE CLUB" at bounding box center [163, 195] width 44 height 10
click at [249, 195] on div "305F" at bounding box center [290, 195] width 83 height 9
click at [249, 194] on link "305F" at bounding box center [256, 195] width 15 height 7
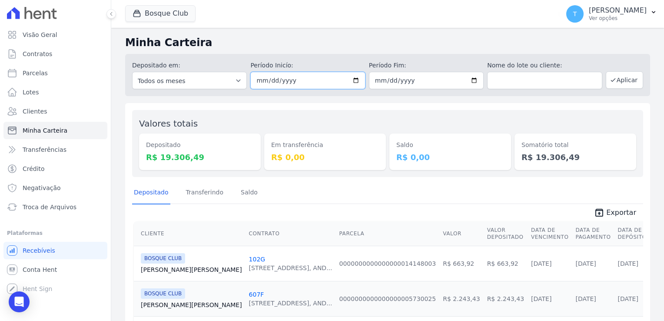
click at [352, 83] on input "2025-08-07" at bounding box center [307, 80] width 115 height 17
type input "[DATE]"
click at [471, 79] on input "2025-08-07" at bounding box center [426, 80] width 115 height 17
type input "[DATE]"
click at [619, 81] on button "Aplicar" at bounding box center [624, 79] width 37 height 17
